Goal: Task Accomplishment & Management: Use online tool/utility

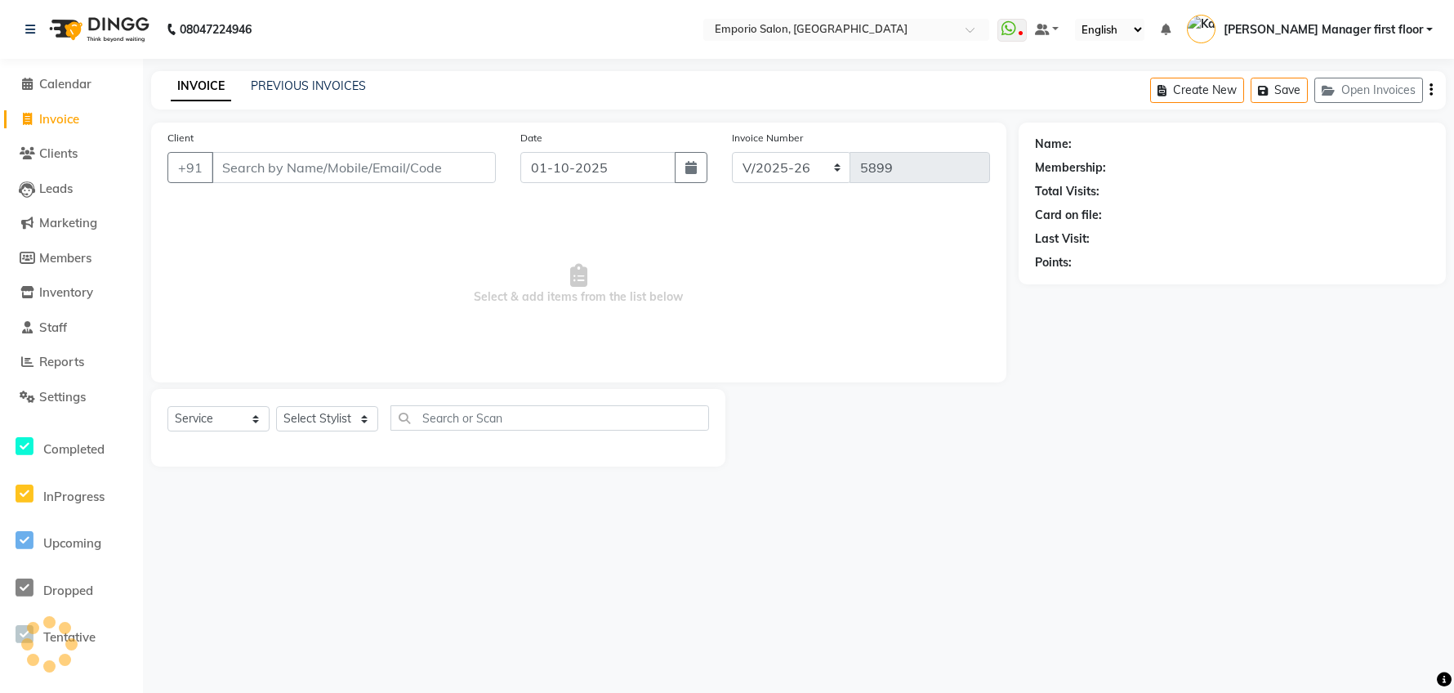
select select "6332"
select select "service"
click at [382, 166] on input "Client" at bounding box center [354, 167] width 284 height 31
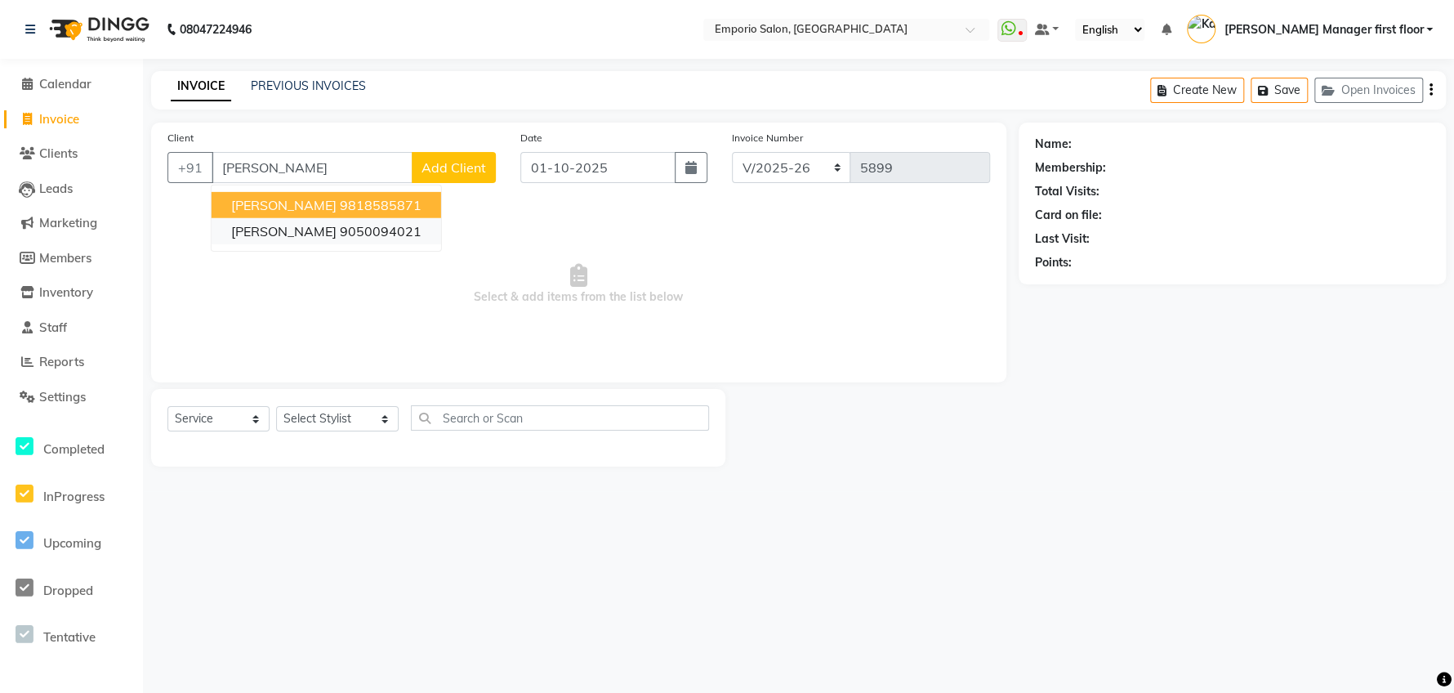
click at [373, 231] on ngb-highlight "9050094021" at bounding box center [381, 231] width 82 height 16
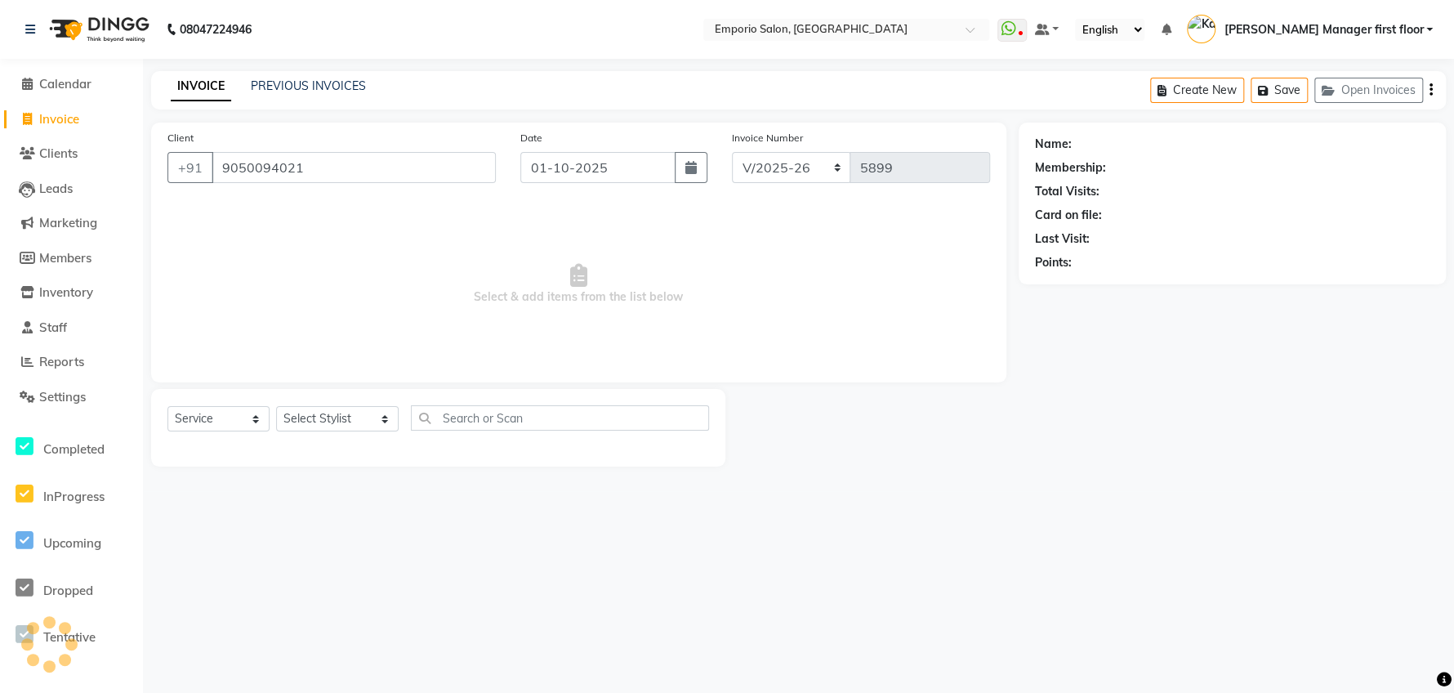
type input "9050094021"
select select "1: Object"
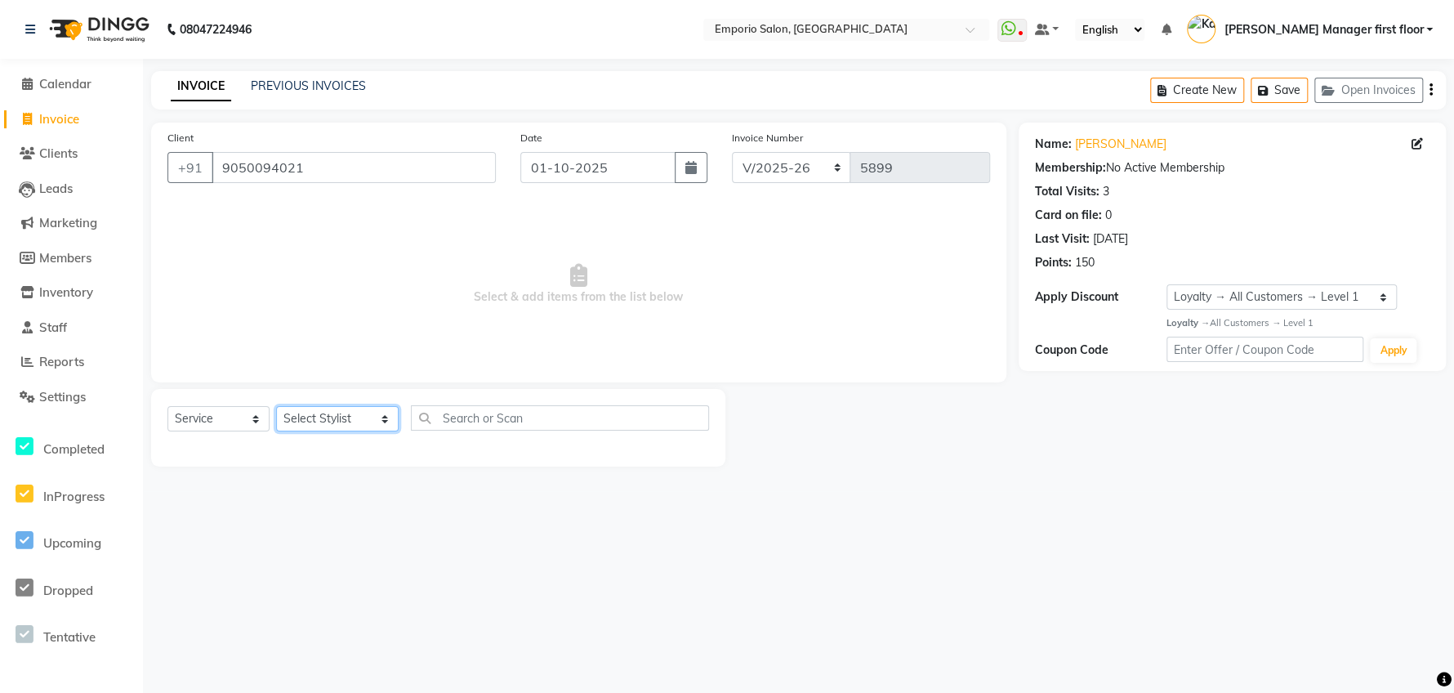
click at [363, 408] on select "Select Stylist [PERSON_NAME] beauty Archana [PERSON_NAME] [PERSON_NAME] [PERSON…" at bounding box center [337, 418] width 123 height 25
select select "47501"
click at [276, 406] on select "Select Stylist [PERSON_NAME] beauty Archana [PERSON_NAME] [PERSON_NAME] [PERSON…" at bounding box center [337, 418] width 123 height 25
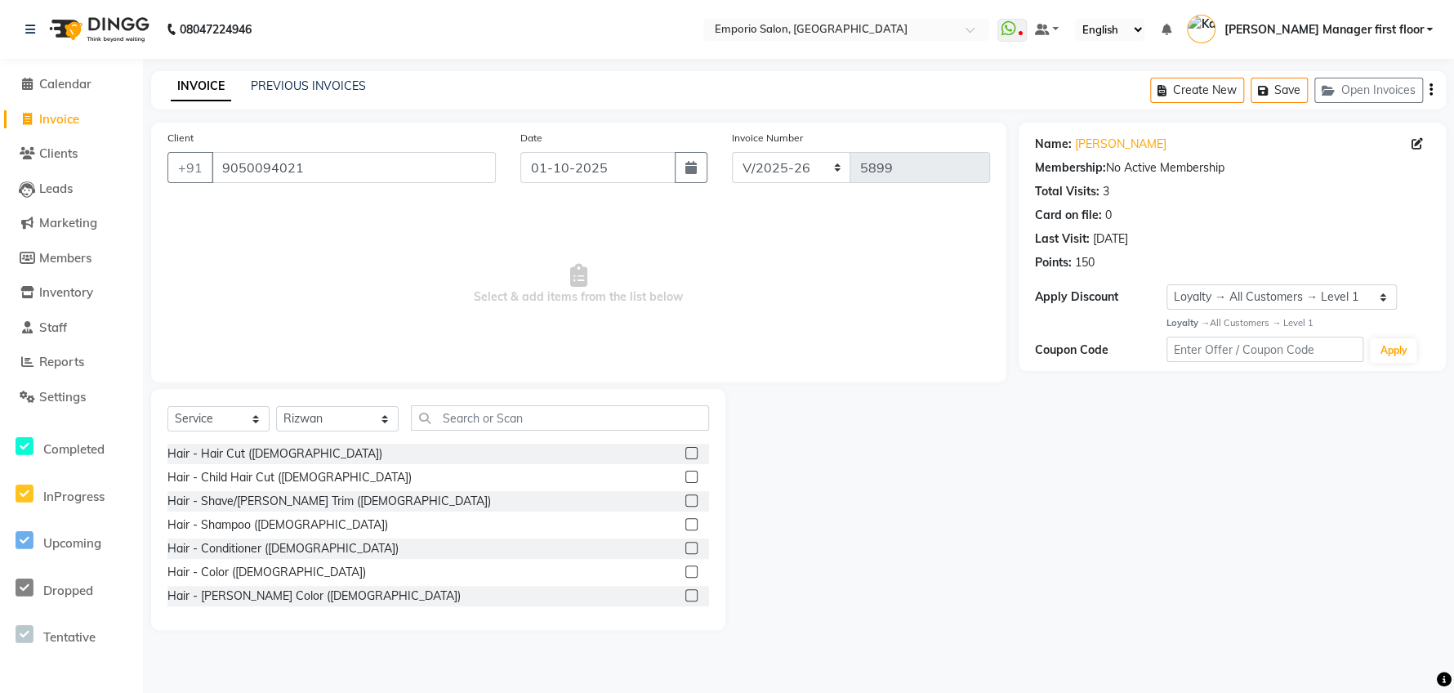
click at [685, 449] on label at bounding box center [691, 453] width 12 height 12
click at [685, 449] on input "checkbox" at bounding box center [690, 453] width 11 height 11
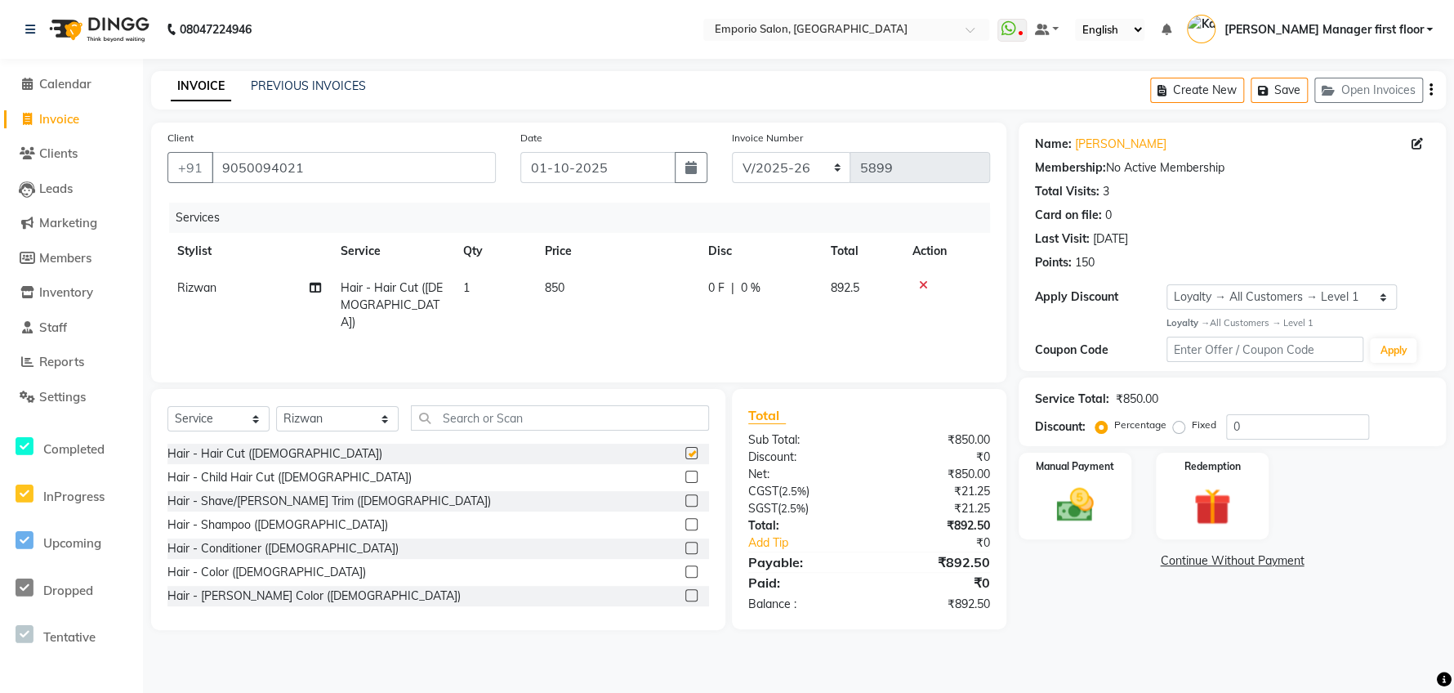
checkbox input "false"
click at [618, 297] on td "850" at bounding box center [616, 305] width 163 height 71
select select "47501"
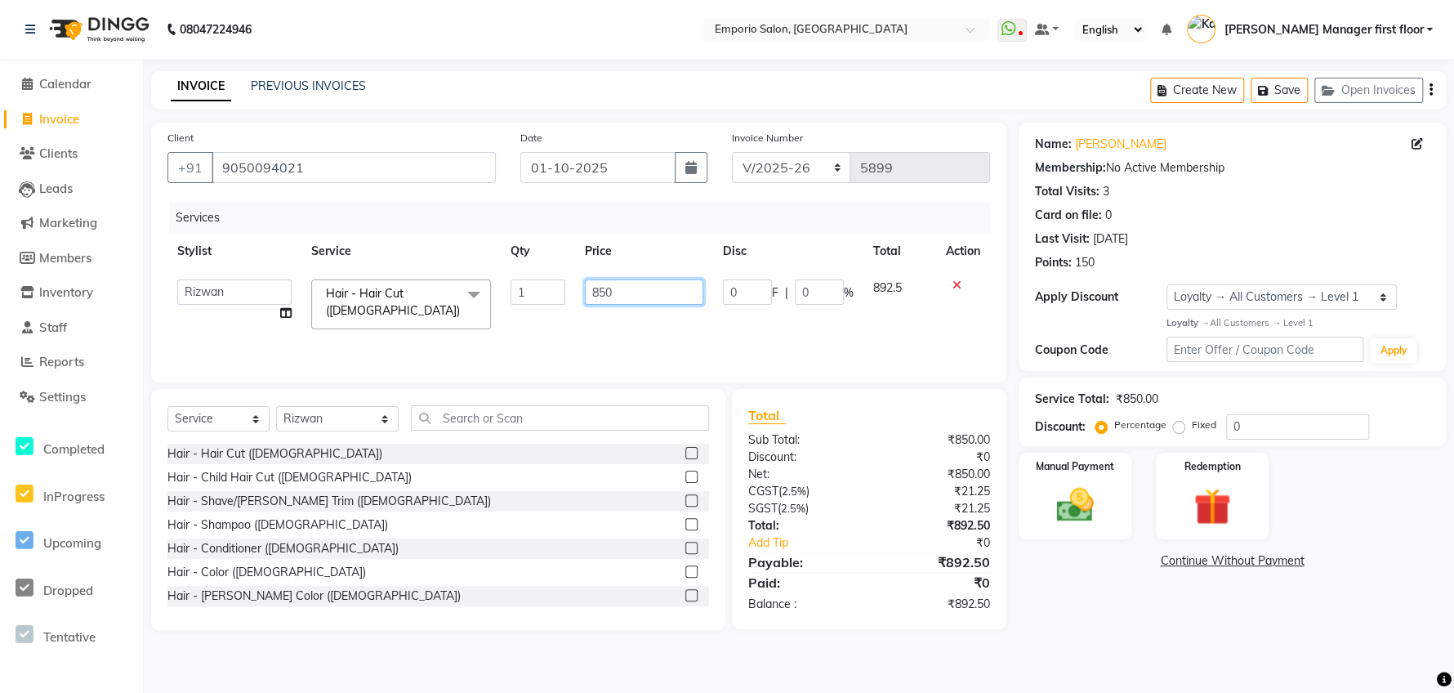
click at [669, 293] on input "850" at bounding box center [644, 291] width 118 height 25
type input "8"
type input "1000"
click at [933, 330] on div "Services Stylist Service Qty Price Disc Total Action Anees Anjali beauty Archan…" at bounding box center [578, 284] width 823 height 163
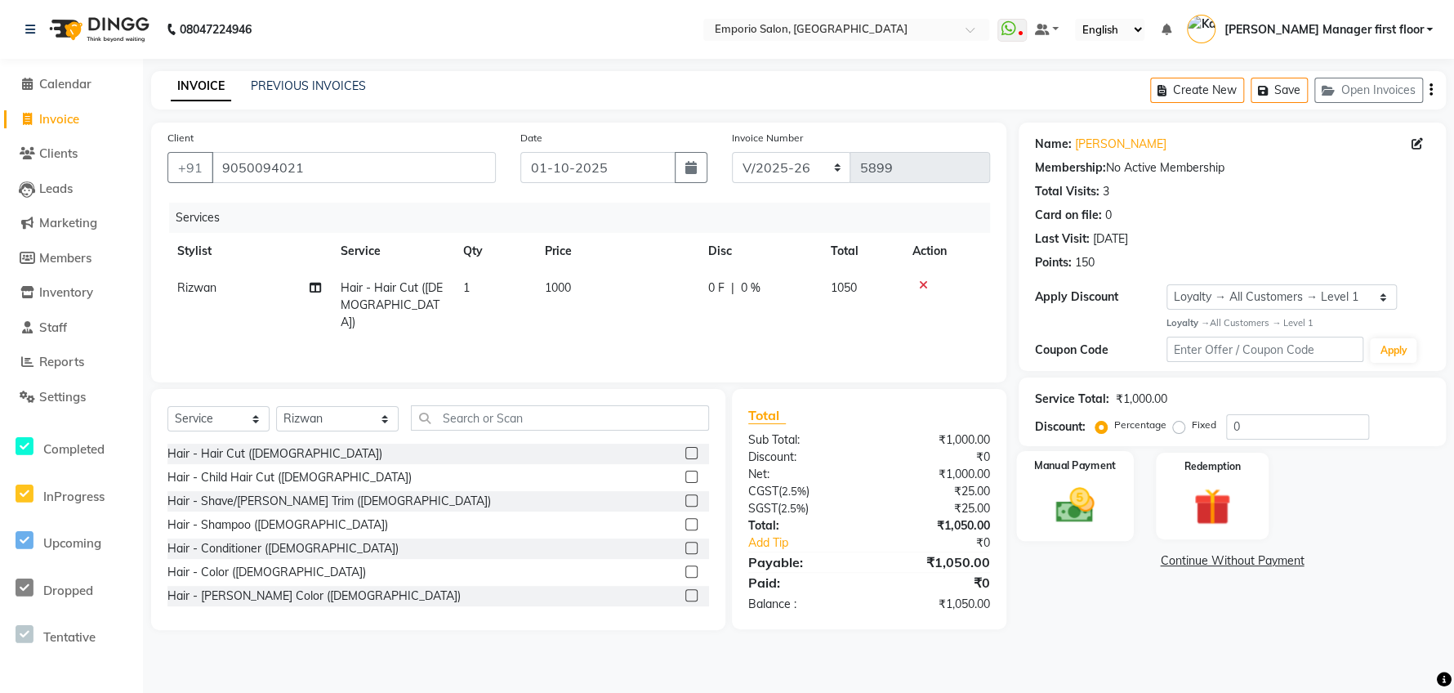
click at [1085, 499] on img at bounding box center [1074, 505] width 63 height 44
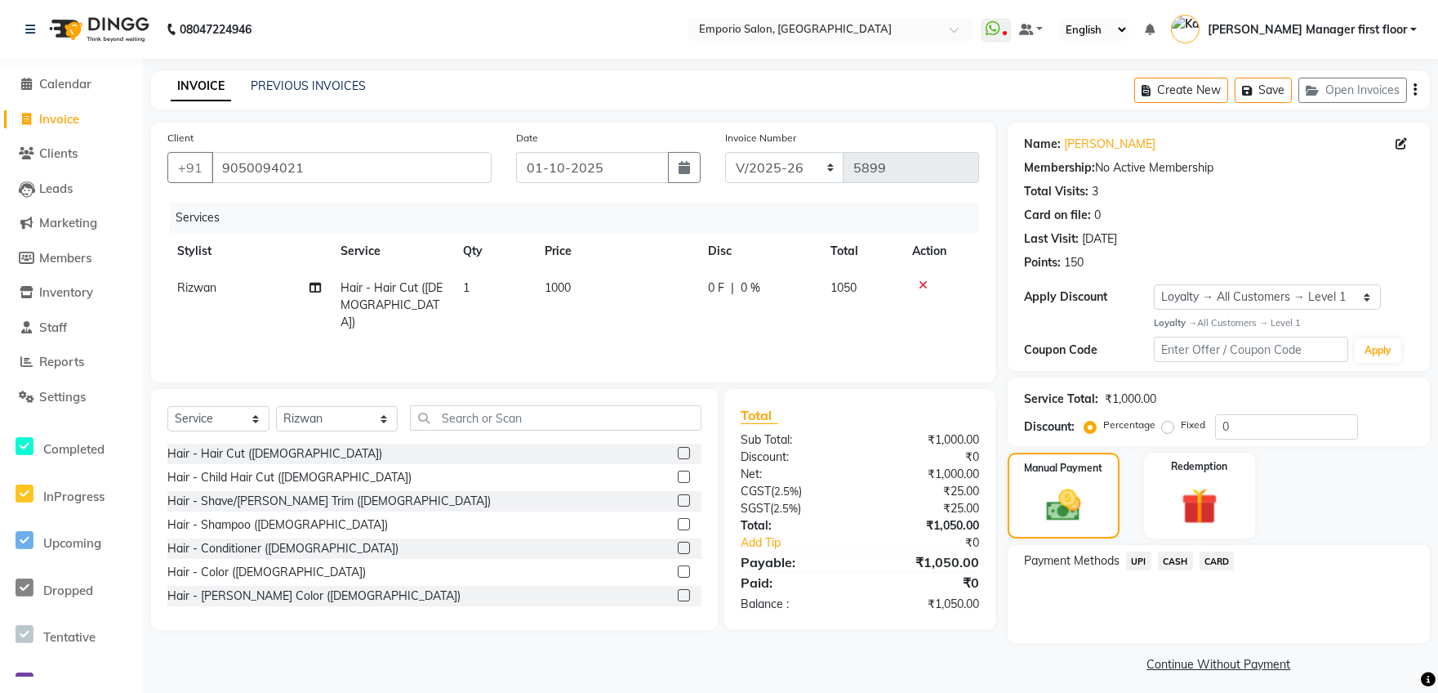
click at [1175, 562] on span "CASH" at bounding box center [1175, 560] width 35 height 19
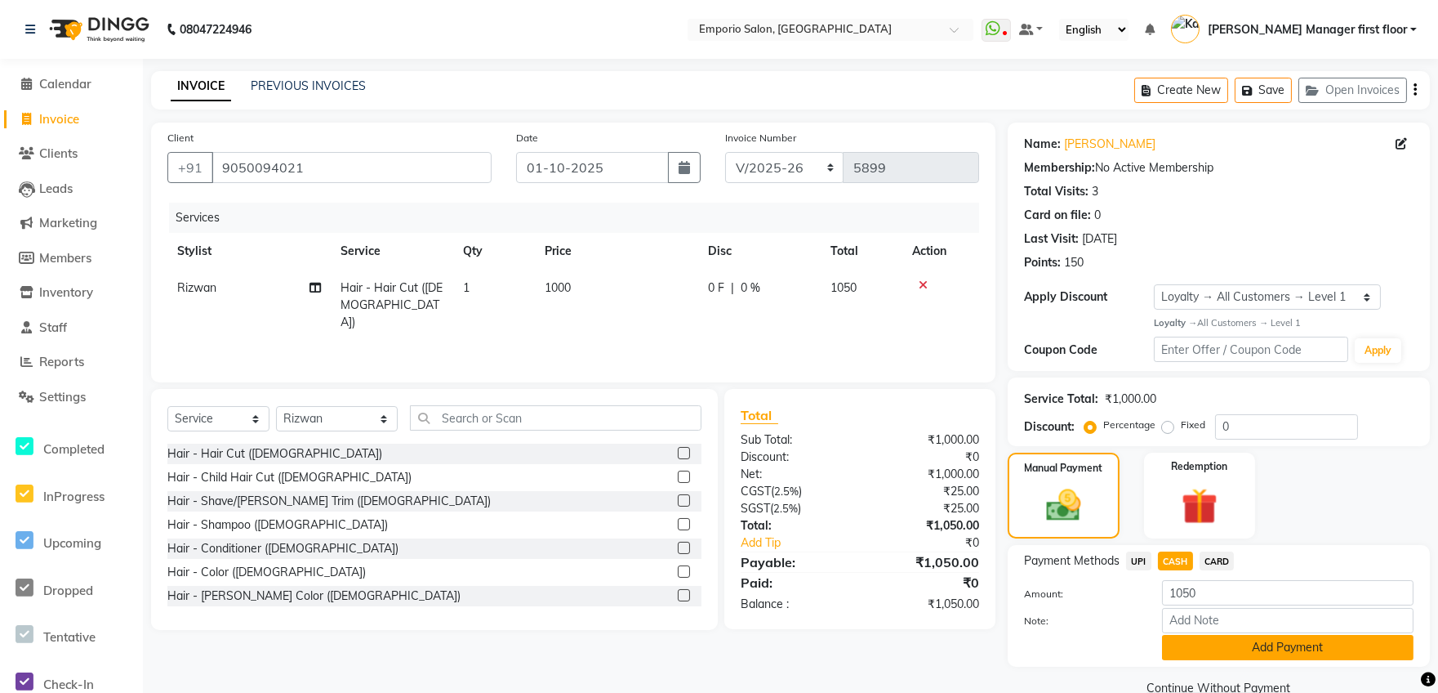
click at [1276, 644] on button "Add Payment" at bounding box center [1288, 647] width 252 height 25
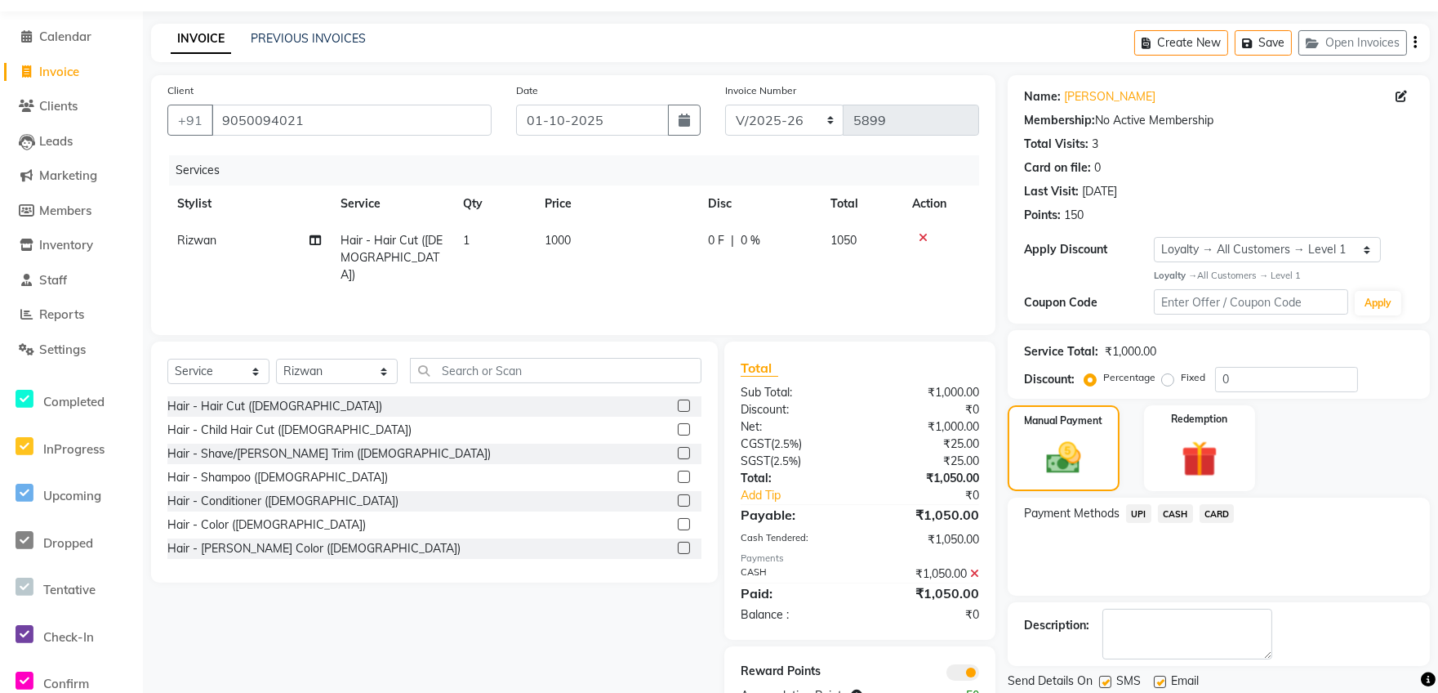
scroll to position [100, 0]
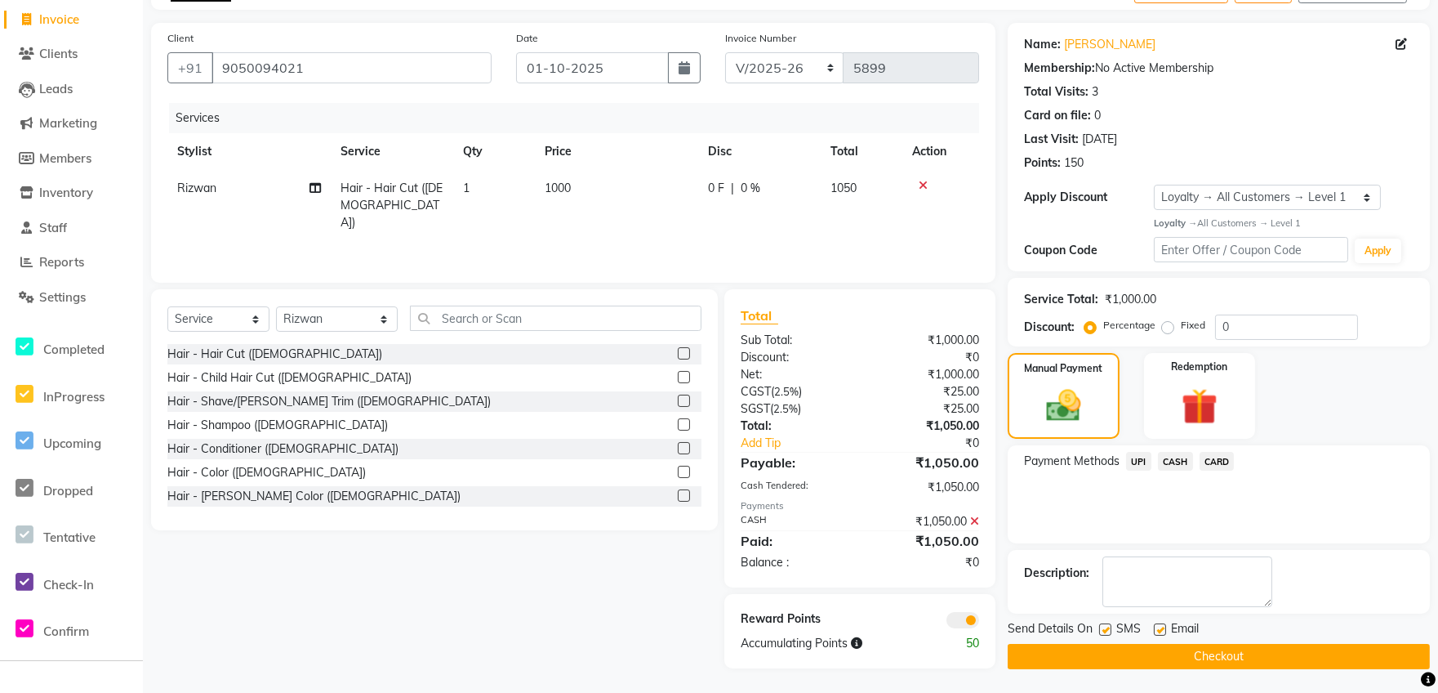
click at [1258, 654] on button "Checkout" at bounding box center [1219, 656] width 422 height 25
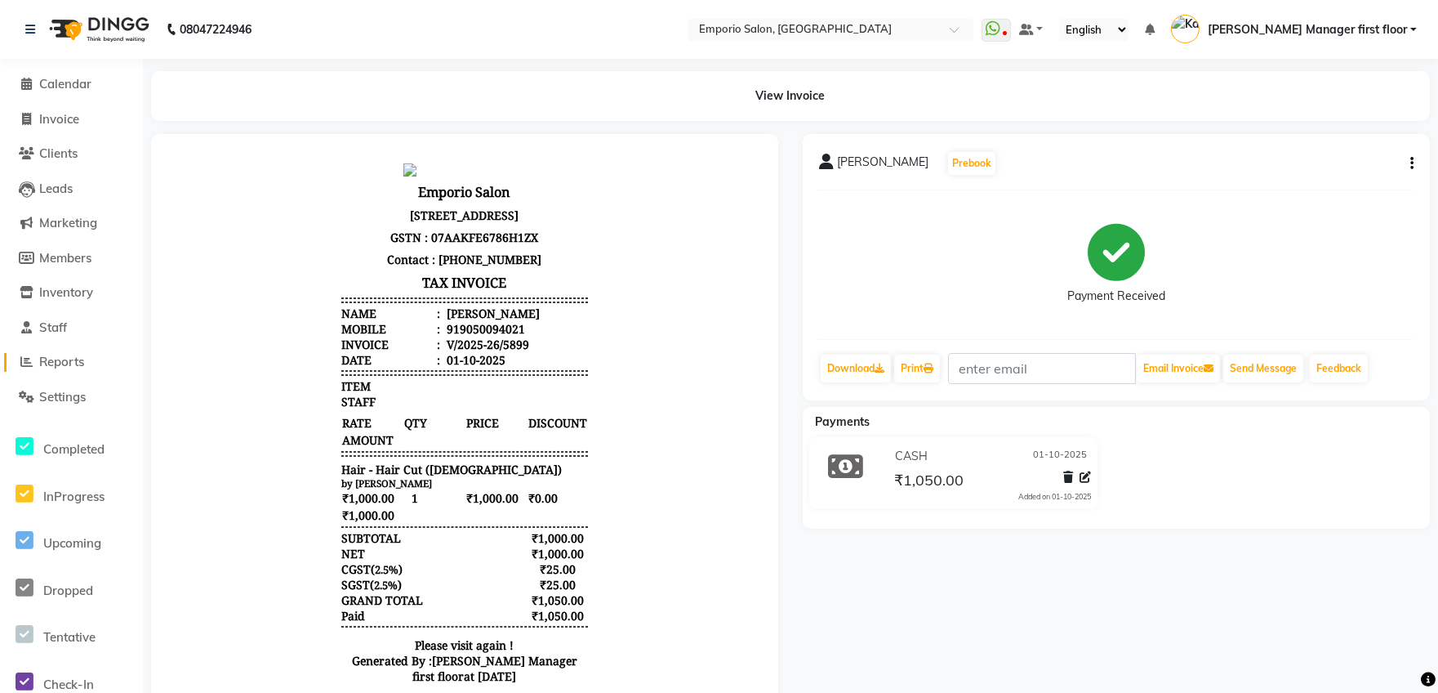
click at [84, 367] on span "Reports" at bounding box center [61, 362] width 45 height 16
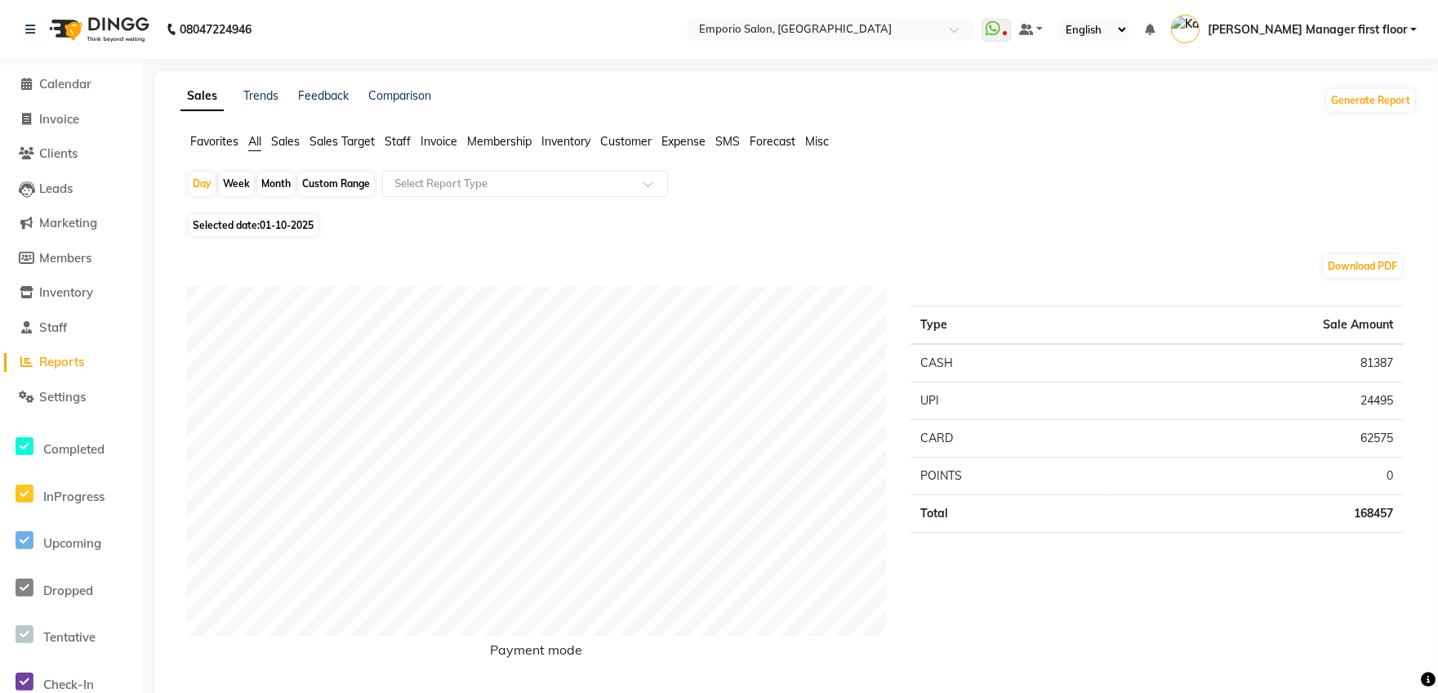
click at [398, 140] on span "Staff" at bounding box center [398, 141] width 26 height 15
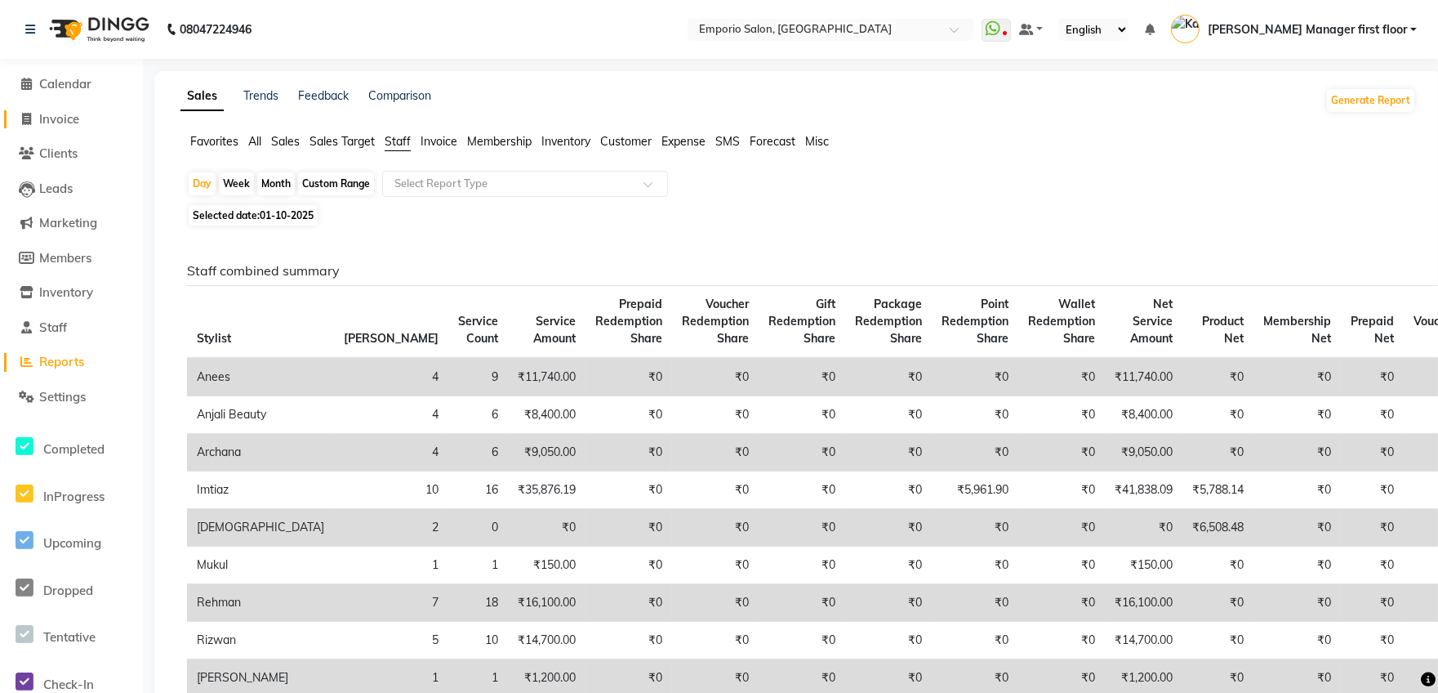
click at [65, 118] on span "Invoice" at bounding box center [59, 119] width 40 height 16
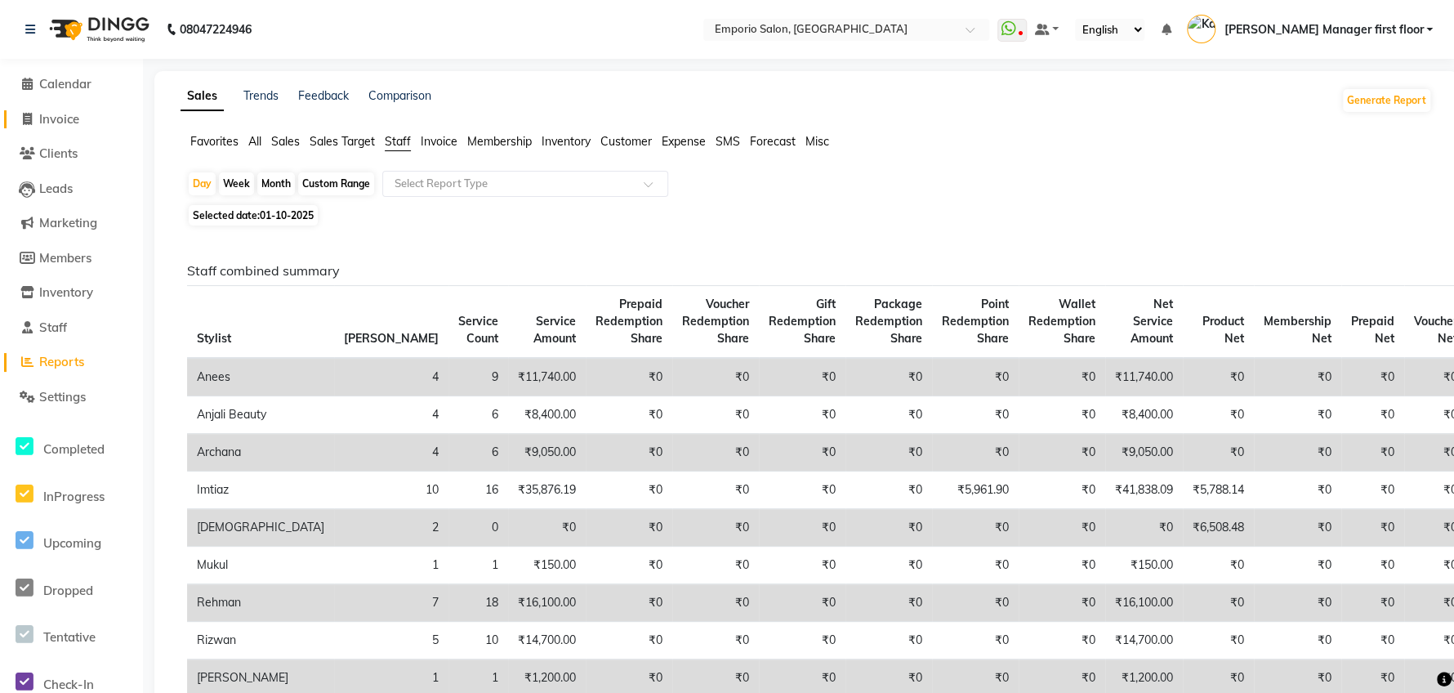
select select "service"
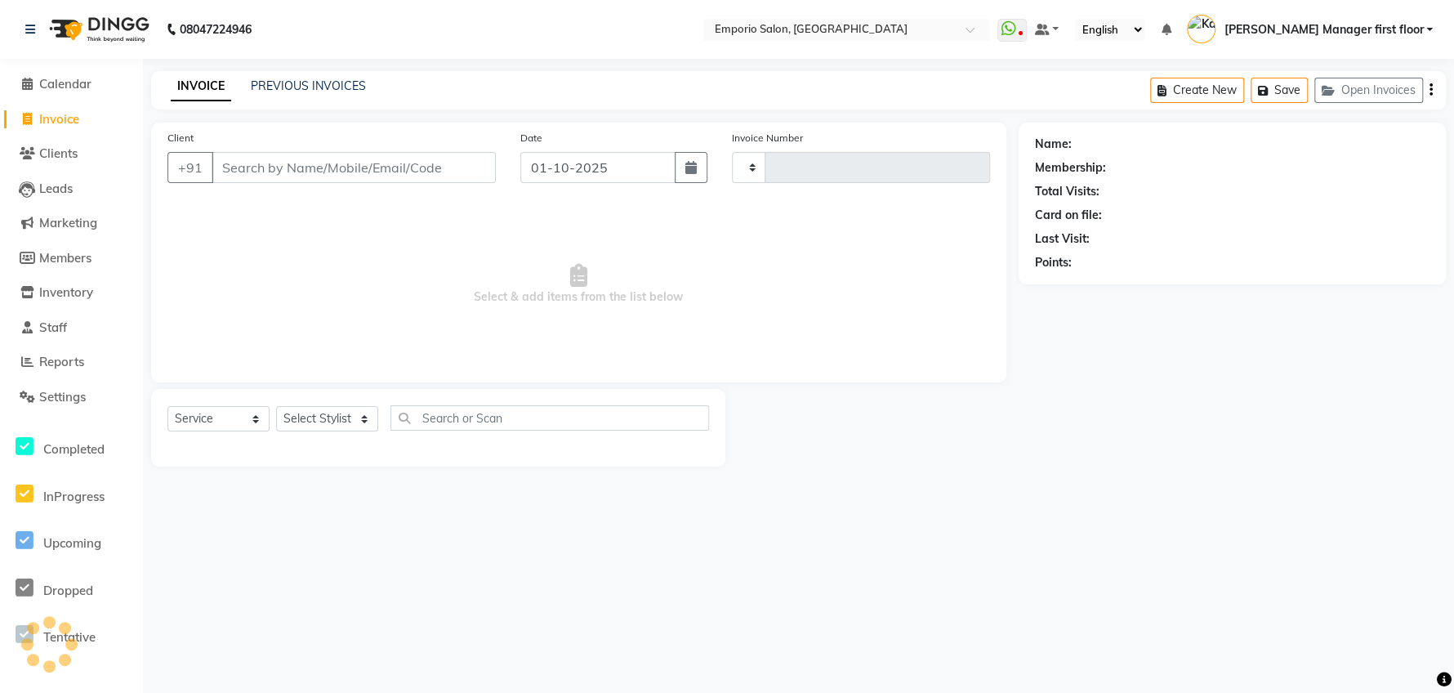
type input "5901"
select select "6332"
